Goal: Information Seeking & Learning: Learn about a topic

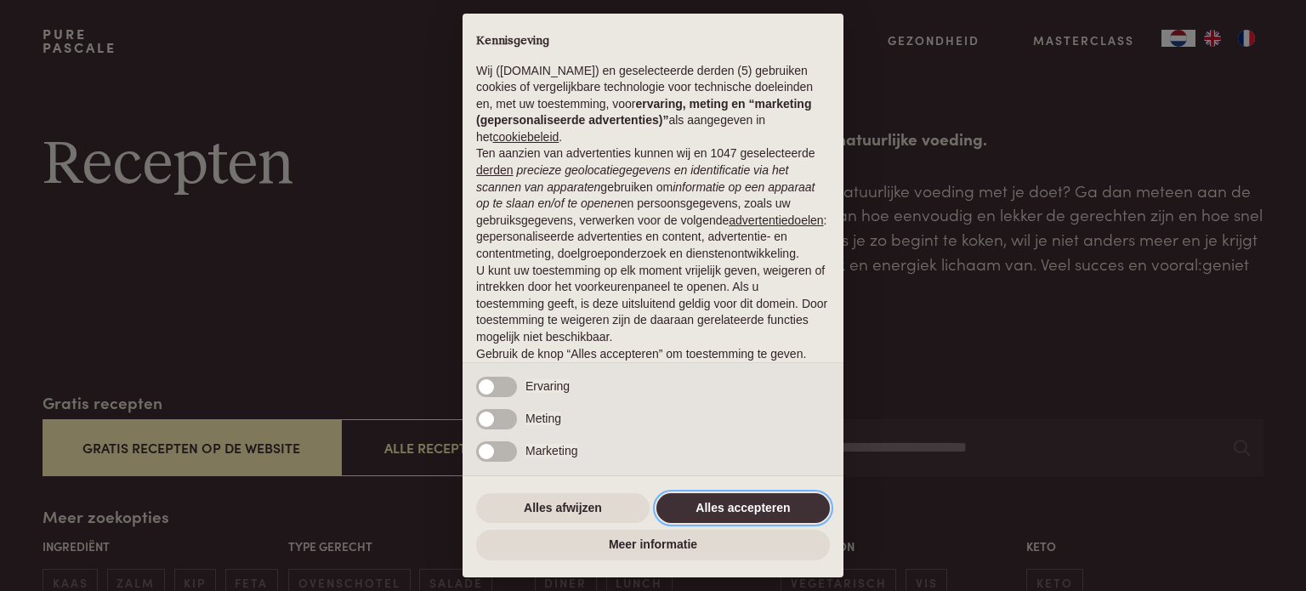
click at [775, 503] on button "Alles accepteren" at bounding box center [742, 508] width 173 height 31
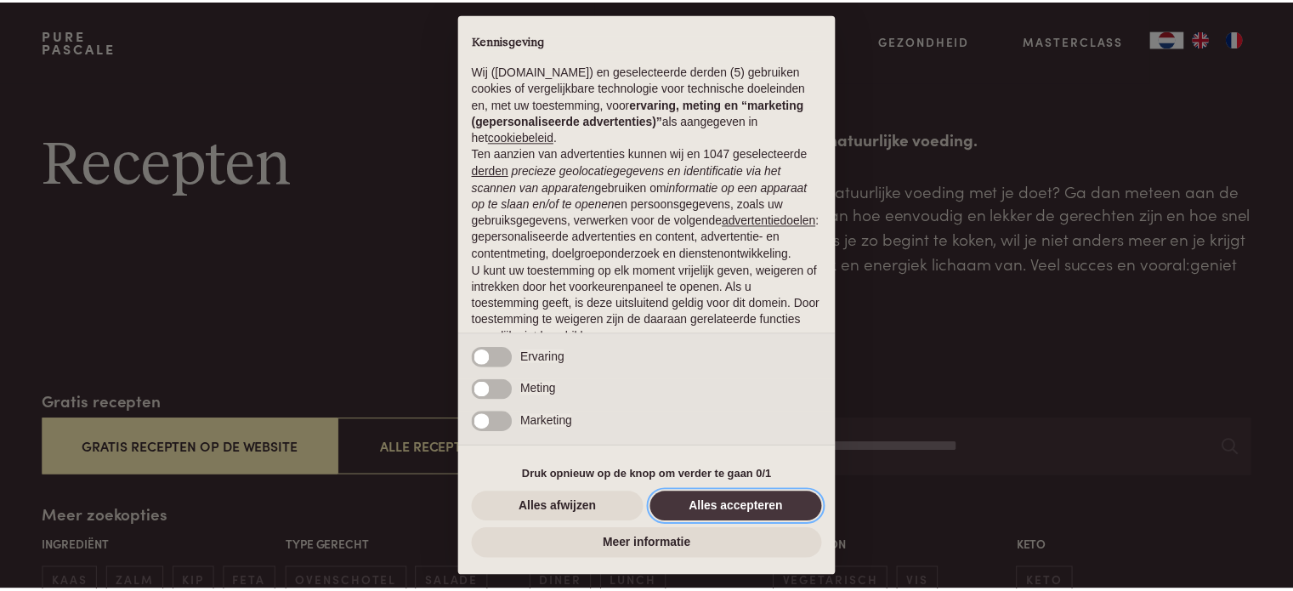
scroll to position [92, 0]
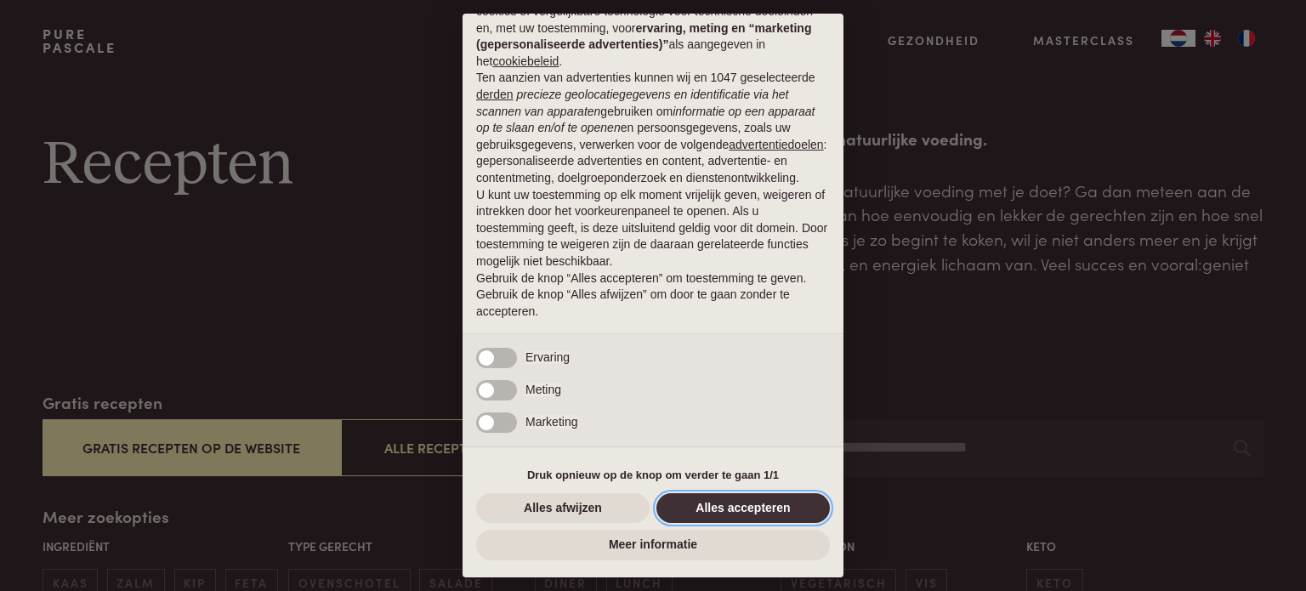
drag, startPoint x: 748, startPoint y: 509, endPoint x: 704, endPoint y: 525, distance: 47.1
click at [748, 509] on button "Alles accepteren" at bounding box center [742, 508] width 173 height 31
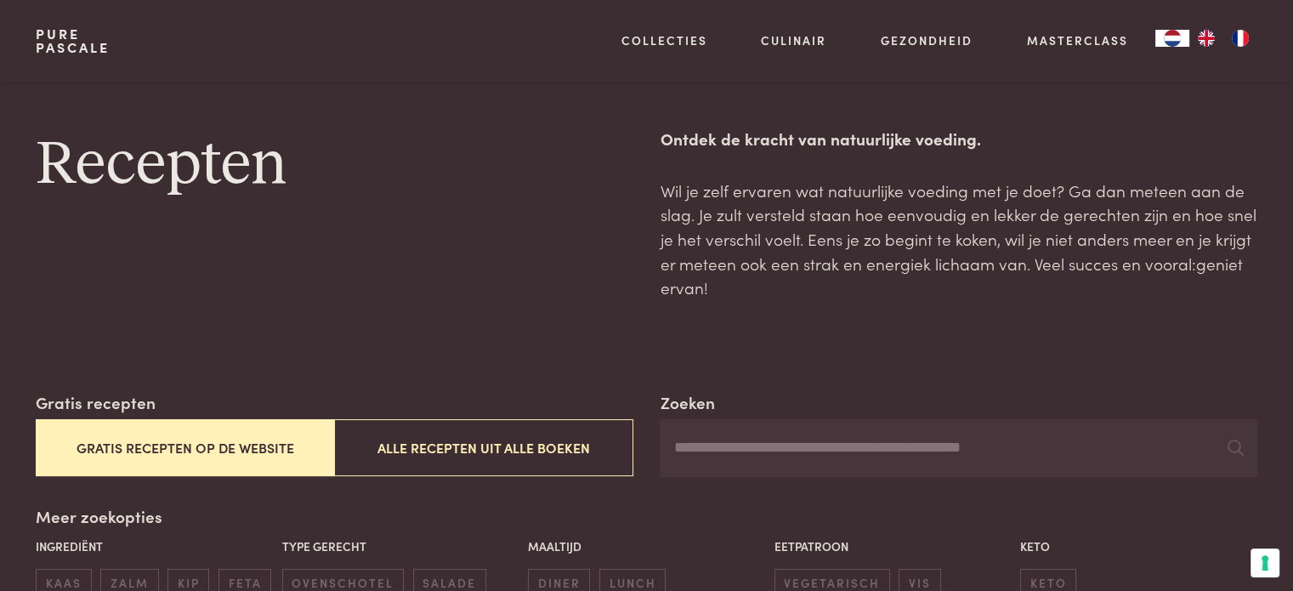
scroll to position [255, 0]
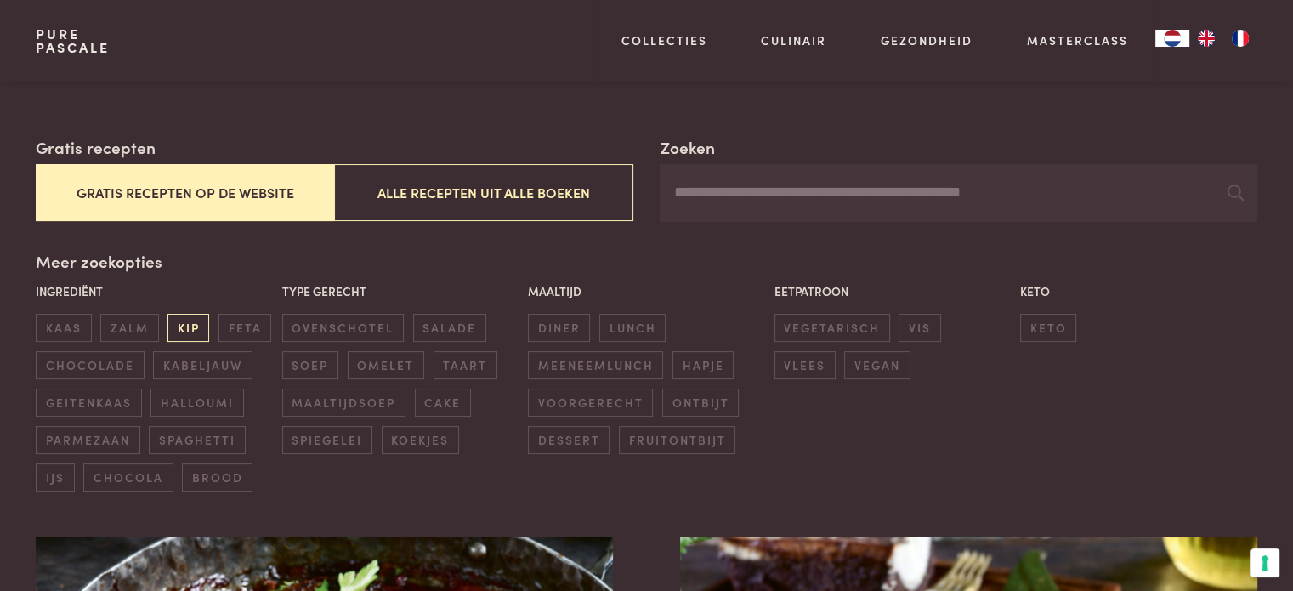
click at [182, 329] on span "kip" at bounding box center [189, 328] width 42 height 28
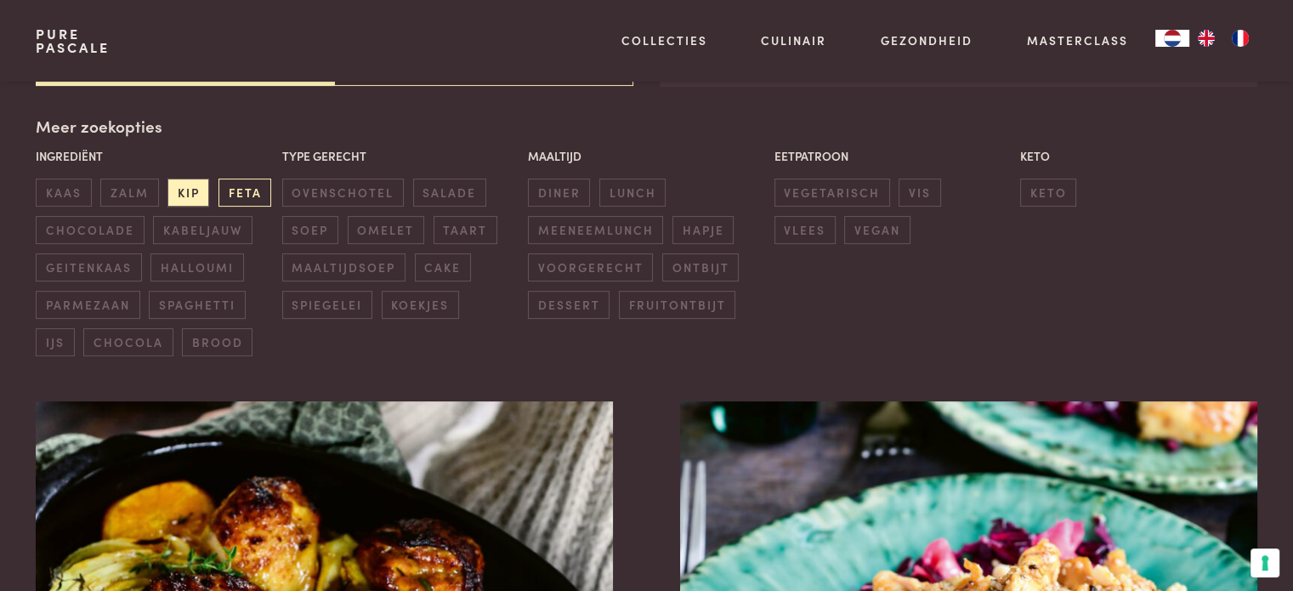
click at [246, 189] on span "feta" at bounding box center [245, 193] width 53 height 28
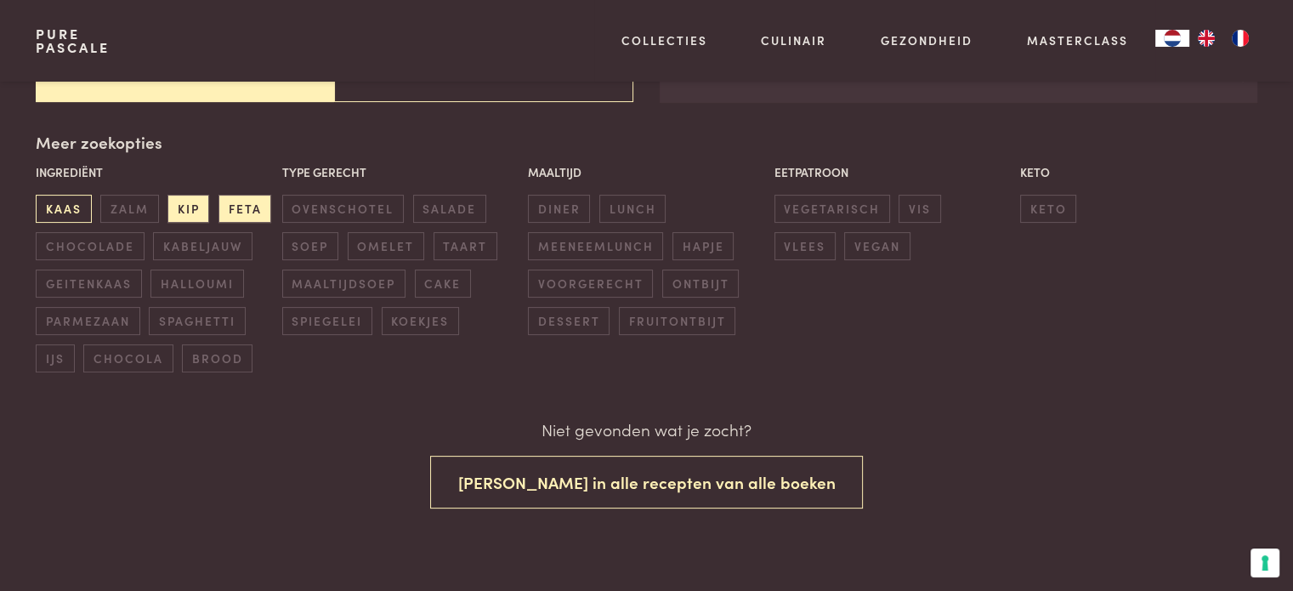
scroll to position [374, 0]
click at [68, 211] on span "kaas" at bounding box center [63, 209] width 55 height 28
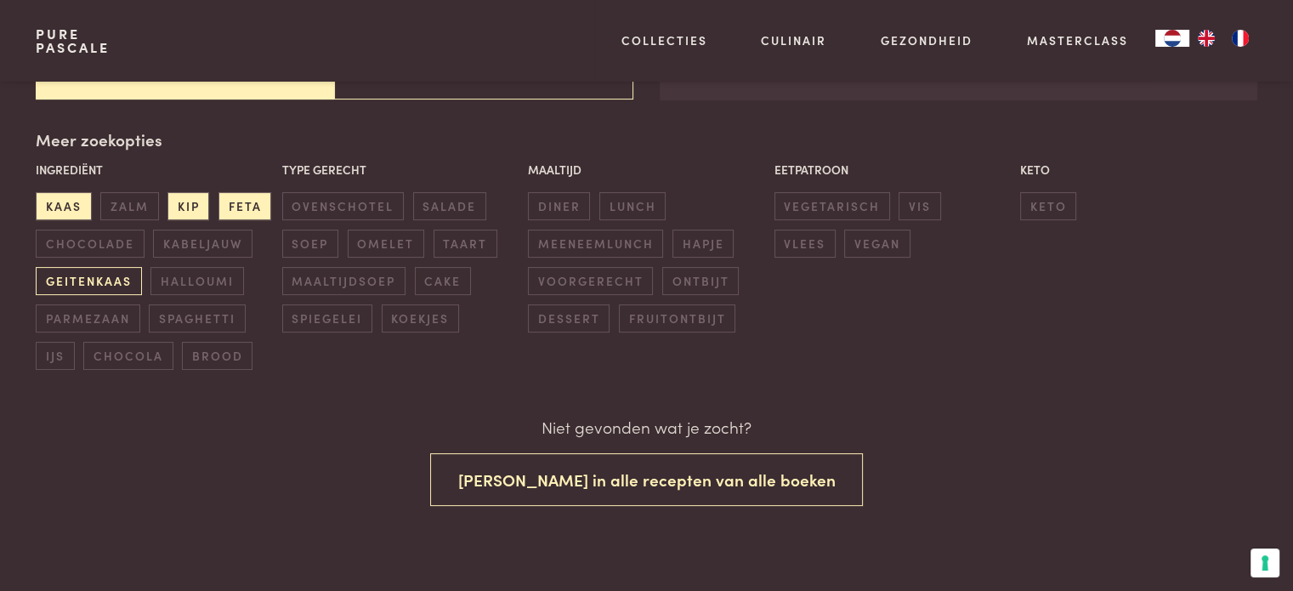
click at [91, 275] on span "geitenkaas" at bounding box center [88, 281] width 105 height 28
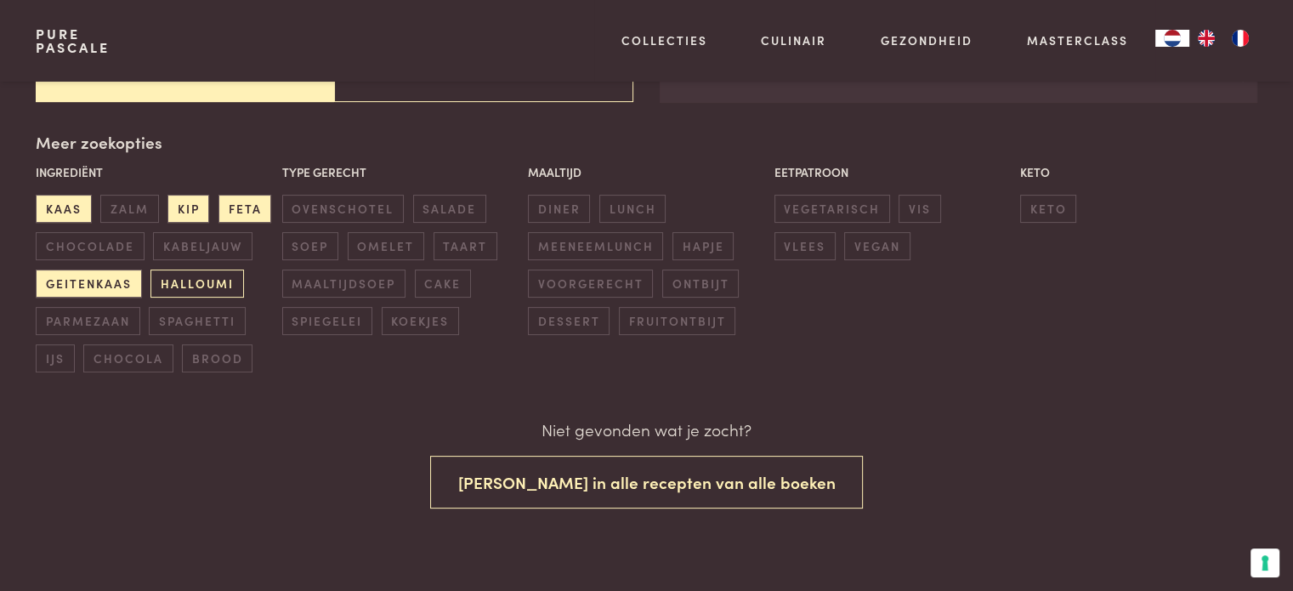
scroll to position [374, 0]
click at [92, 326] on span "parmezaan" at bounding box center [88, 321] width 104 height 28
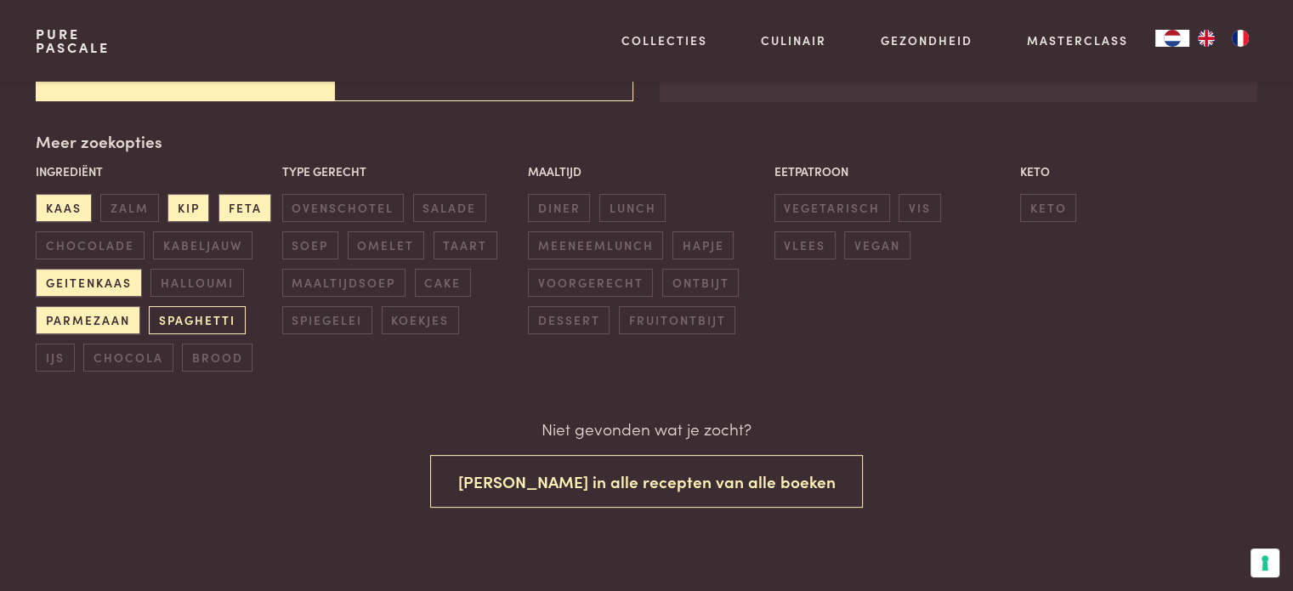
click at [194, 315] on span "spaghetti" at bounding box center [197, 320] width 96 height 28
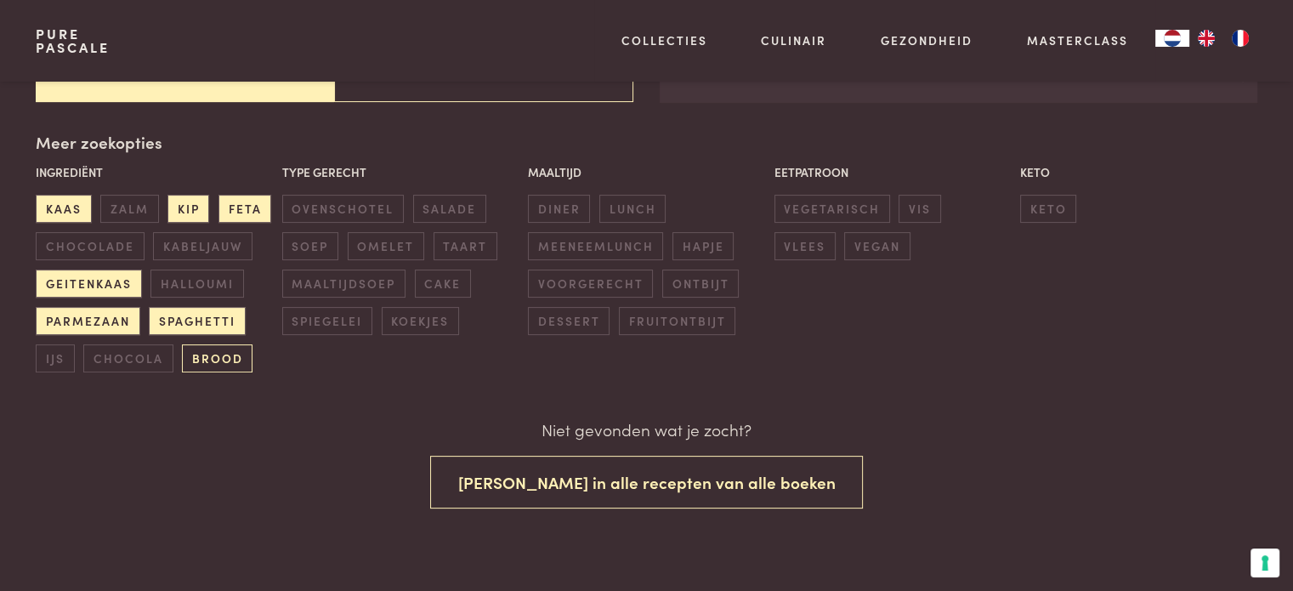
click at [218, 361] on span "brood" at bounding box center [217, 358] width 71 height 28
click at [351, 206] on span "ovenschotel" at bounding box center [343, 209] width 122 height 28
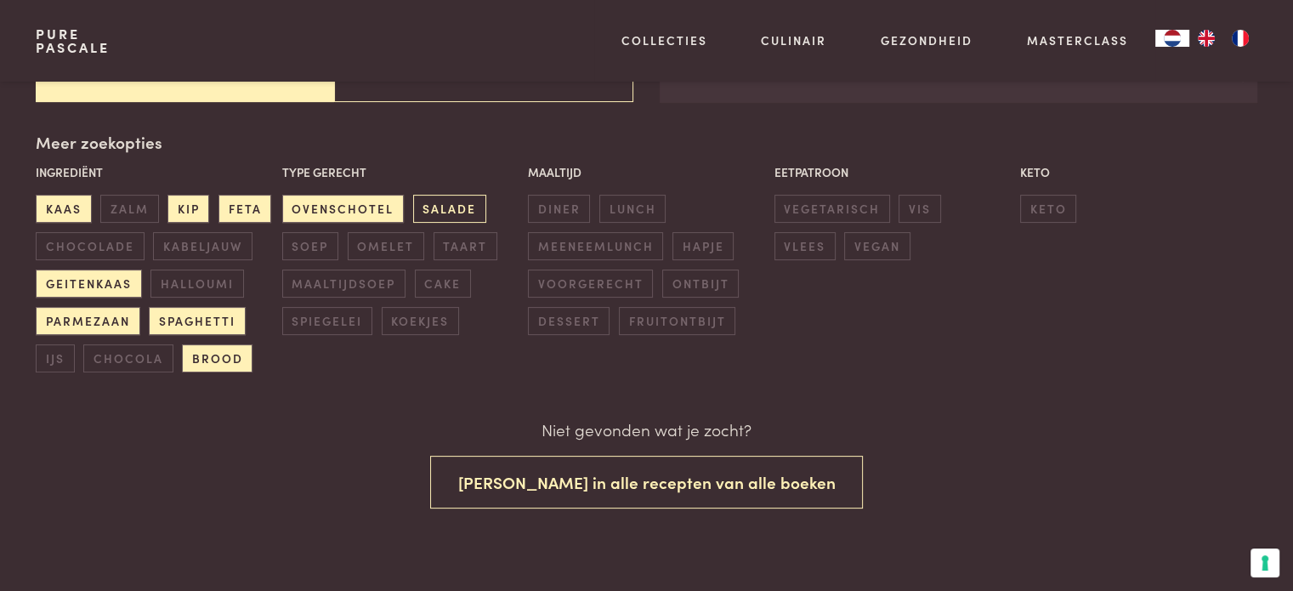
click at [460, 207] on span "salade" at bounding box center [449, 209] width 73 height 28
click at [372, 243] on span "omelet" at bounding box center [386, 246] width 77 height 28
click at [350, 289] on span "maaltijdsoep" at bounding box center [343, 284] width 123 height 28
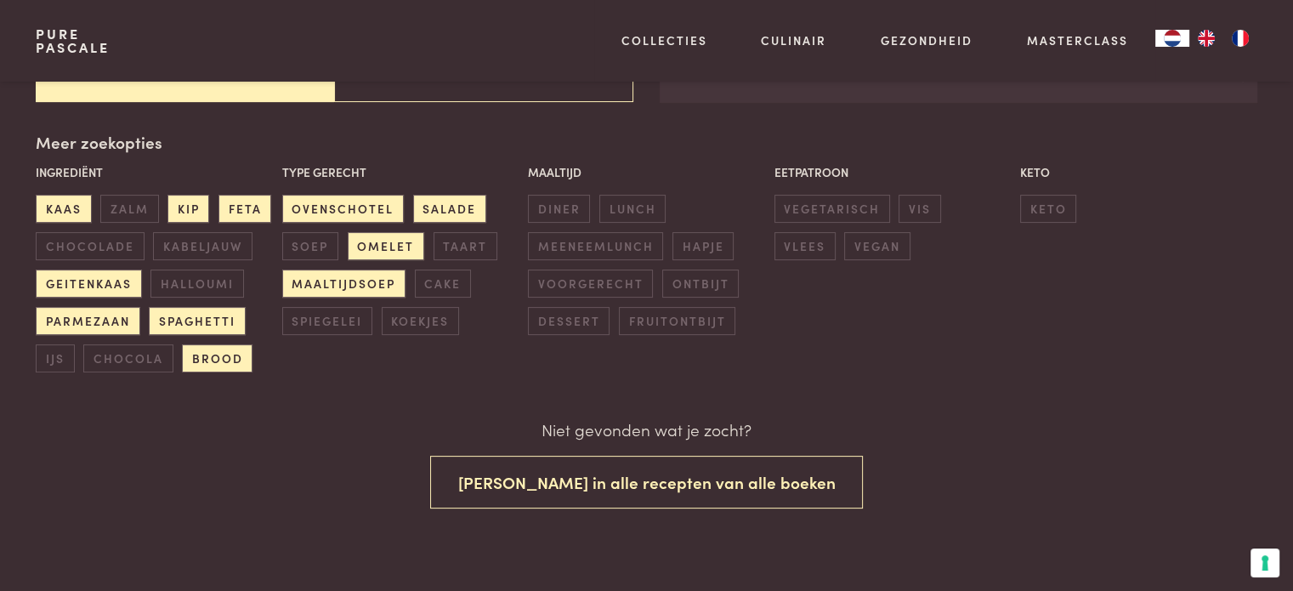
scroll to position [374, 0]
click at [557, 208] on span "diner" at bounding box center [559, 209] width 62 height 28
drag, startPoint x: 926, startPoint y: 210, endPoint x: 950, endPoint y: 210, distance: 23.8
click at [927, 210] on span "vis" at bounding box center [920, 209] width 42 height 28
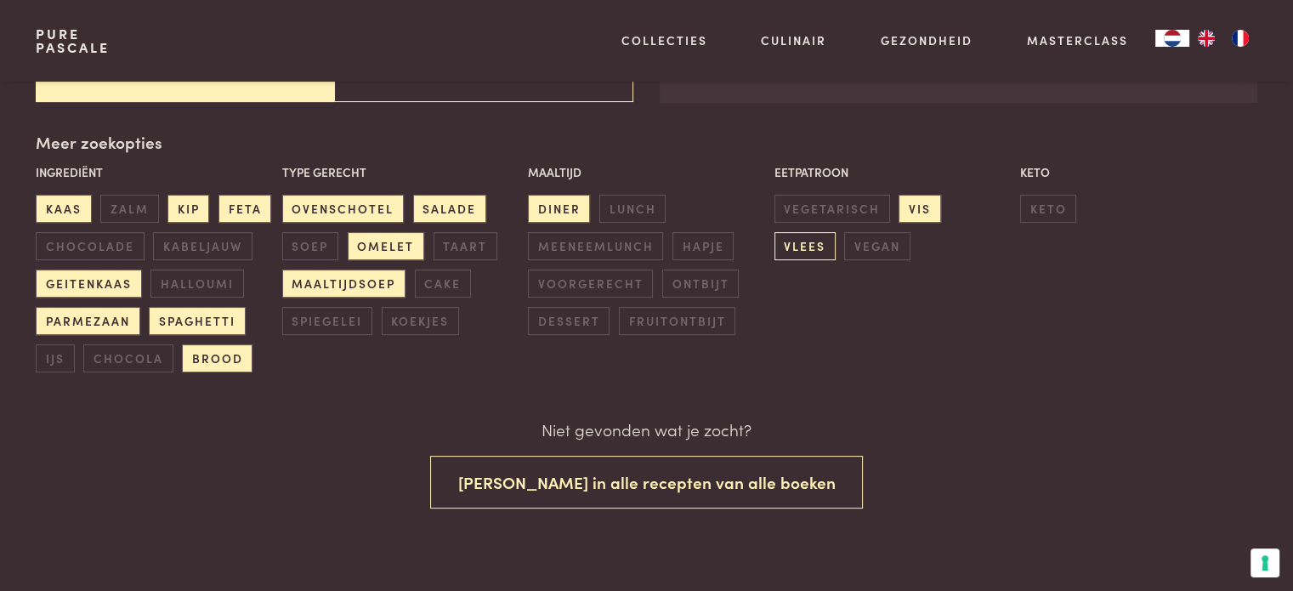
drag, startPoint x: 983, startPoint y: 210, endPoint x: 1046, endPoint y: 210, distance: 62.9
click at [836, 232] on span "vlees" at bounding box center [805, 246] width 61 height 28
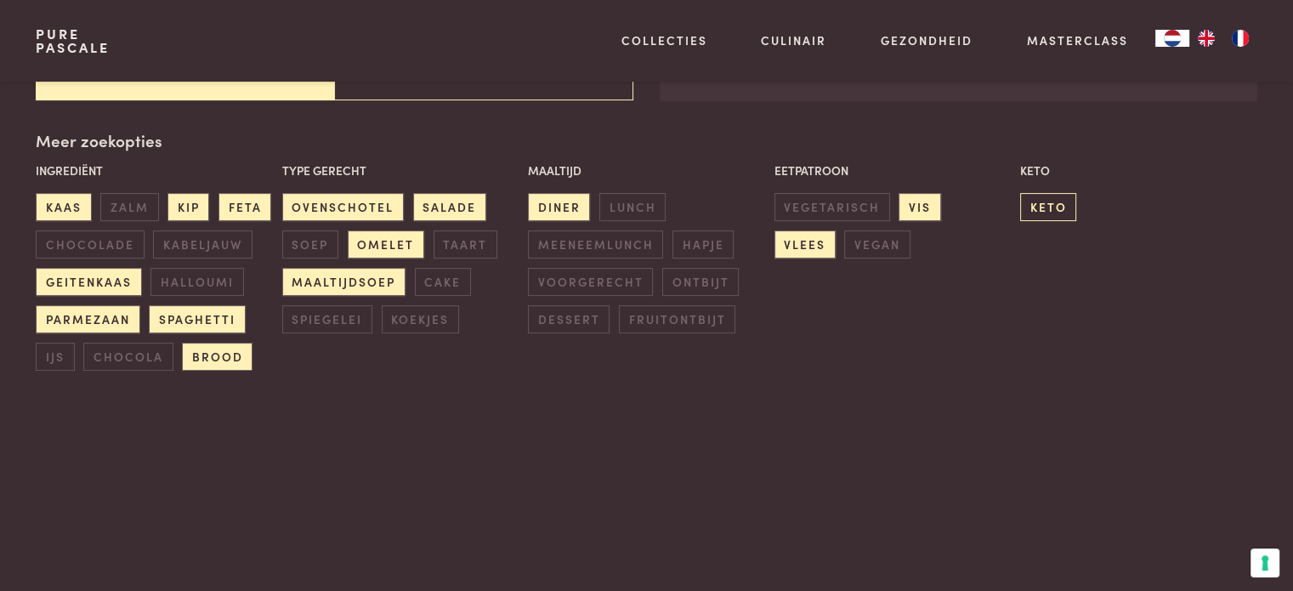
click at [1059, 206] on span "keto" at bounding box center [1048, 207] width 56 height 28
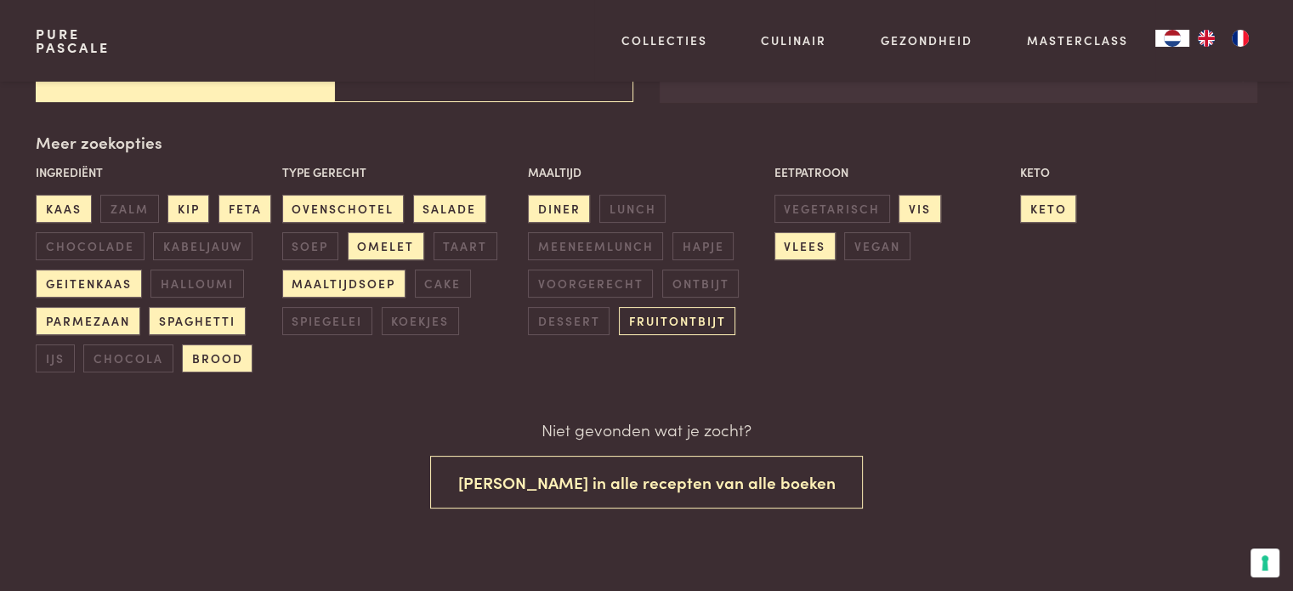
scroll to position [374, 0]
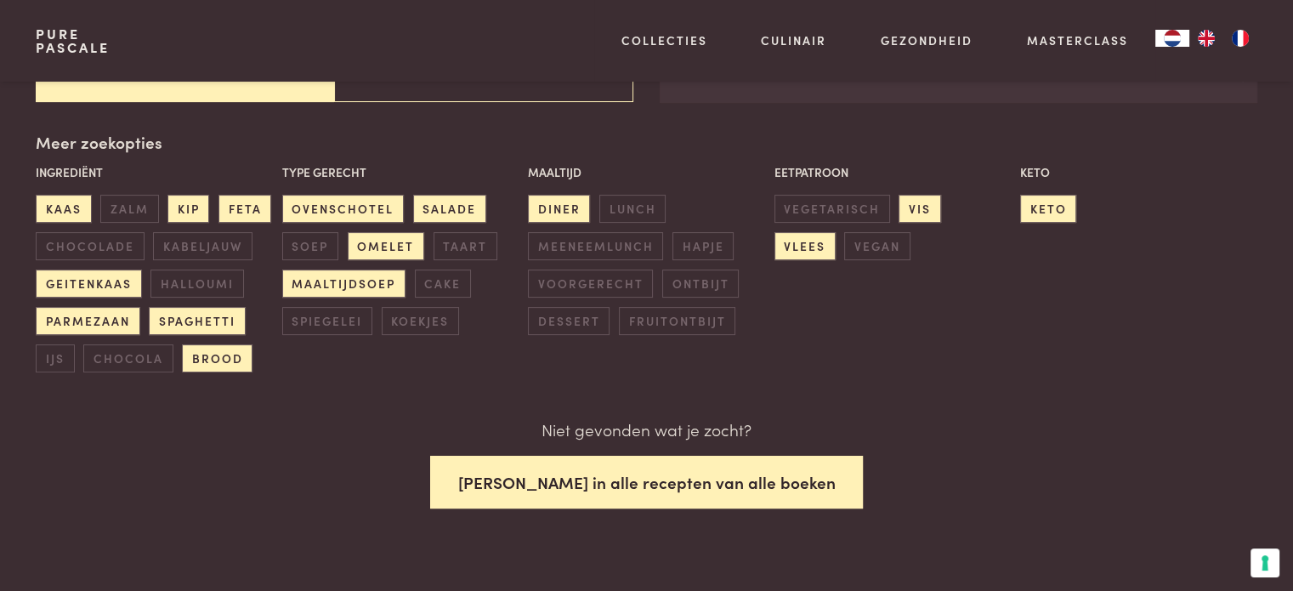
click at [654, 471] on button "[PERSON_NAME] in alle recepten van alle boeken" at bounding box center [647, 483] width 434 height 54
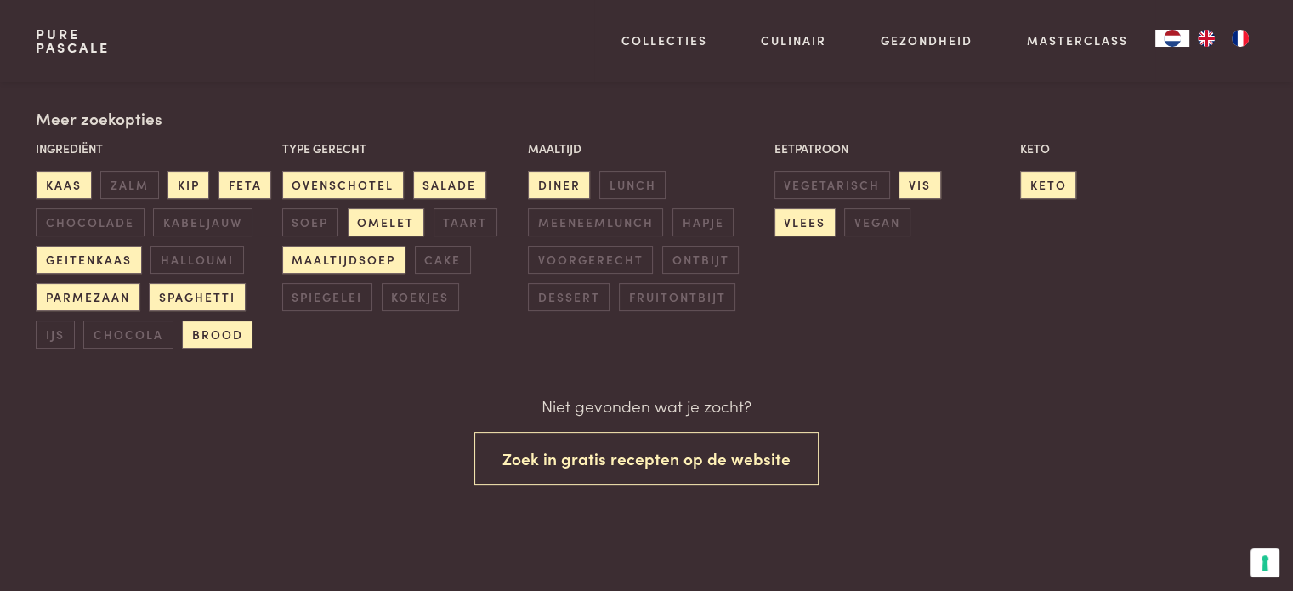
scroll to position [544, 0]
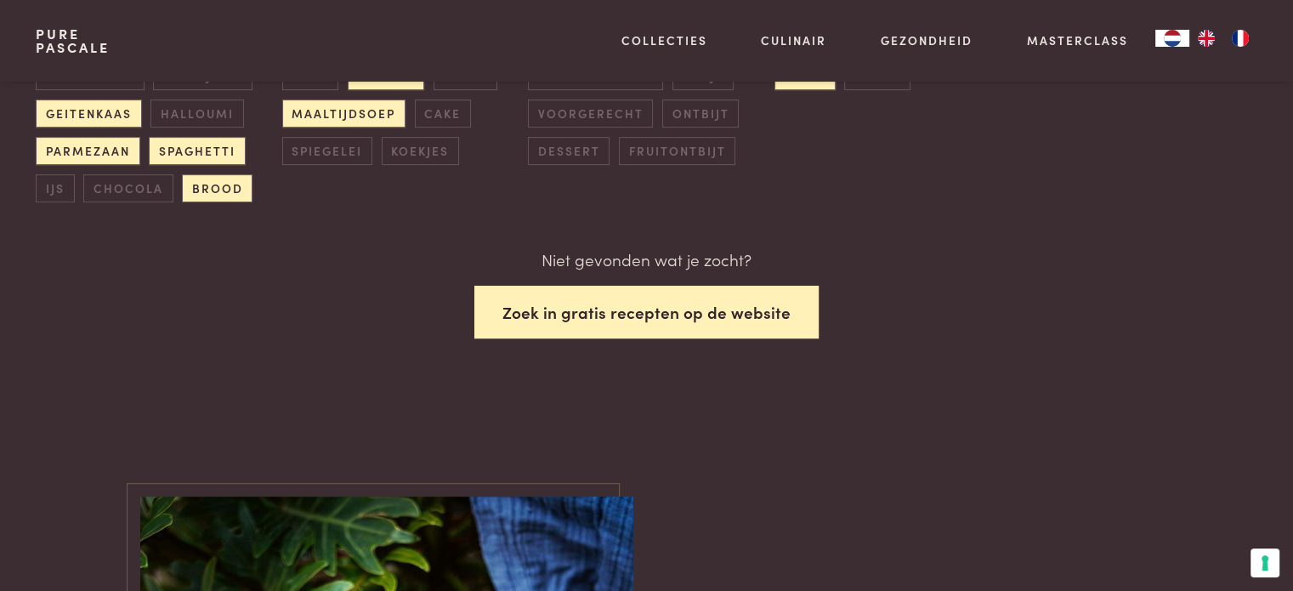
click at [656, 316] on button "Zoek in gratis recepten op de website" at bounding box center [646, 313] width 344 height 54
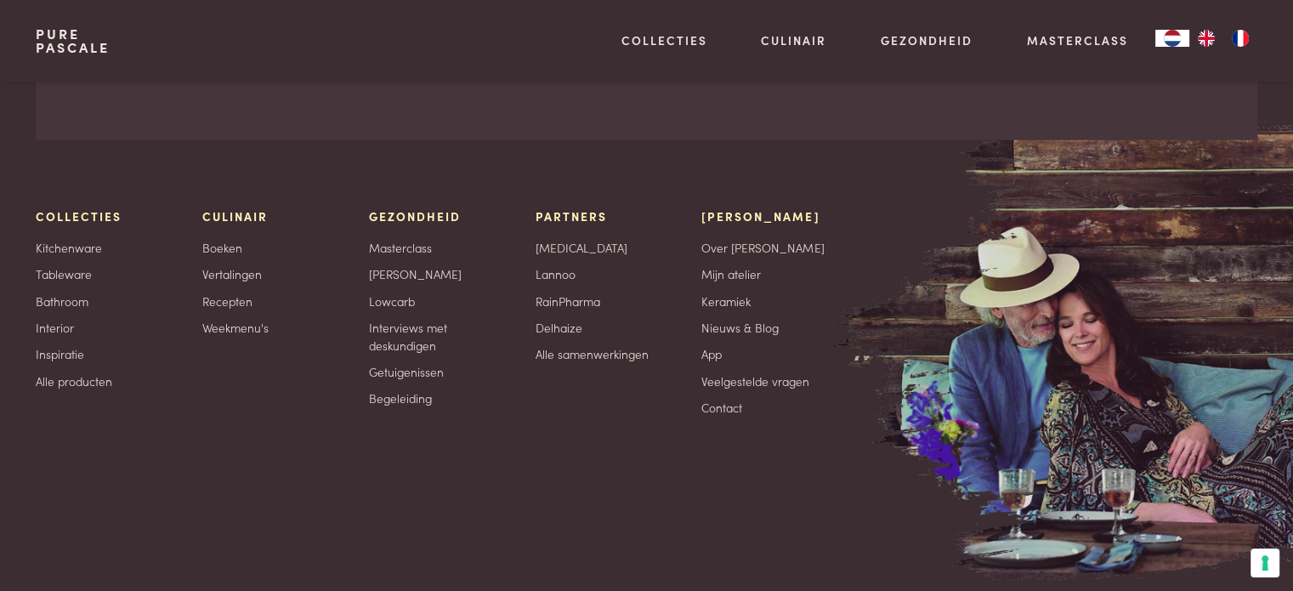
scroll to position [5168, 0]
